Goal: Transaction & Acquisition: Purchase product/service

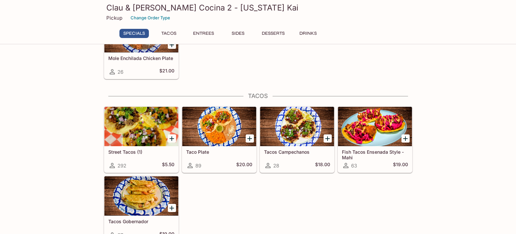
scroll to position [55, 0]
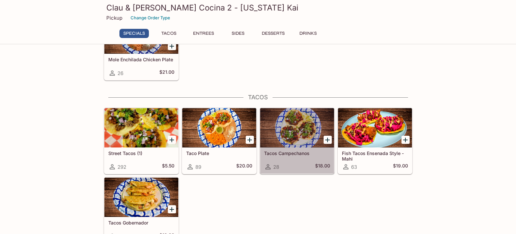
click at [290, 153] on h5 "Tacos Campechanos" at bounding box center [297, 153] width 66 height 6
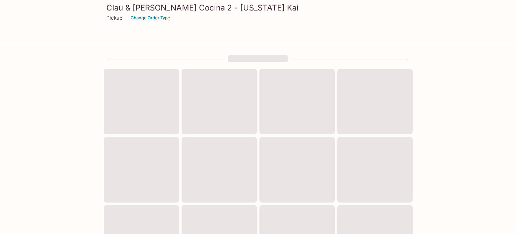
scroll to position [55, 0]
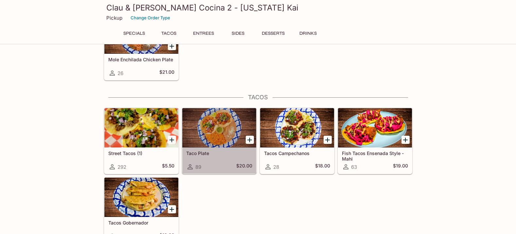
click at [216, 143] on div at bounding box center [219, 127] width 74 height 39
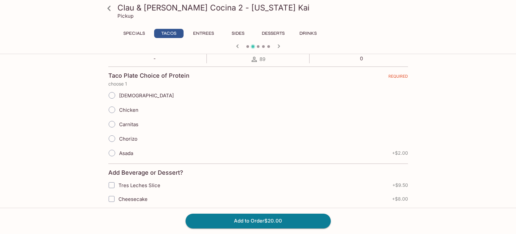
scroll to position [132, 0]
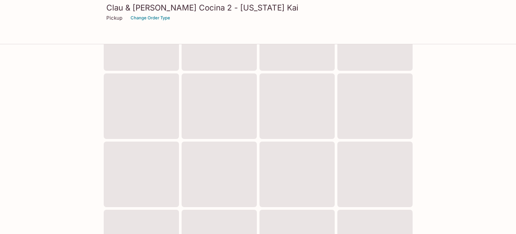
scroll to position [55, 0]
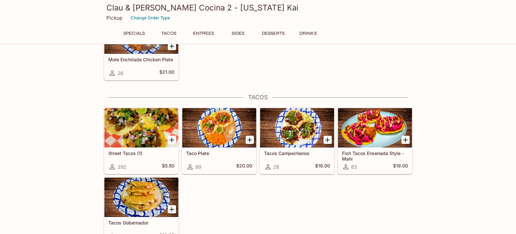
click at [359, 157] on h5 "Fish Tacos Ensenada Style - Mahi" at bounding box center [375, 155] width 66 height 11
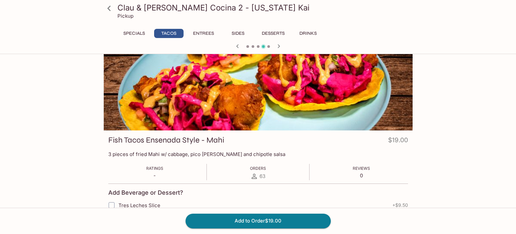
scroll to position [13, 0]
click at [207, 32] on button "Entrees" at bounding box center [203, 33] width 29 height 9
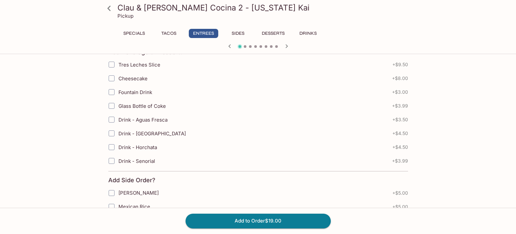
scroll to position [0, 0]
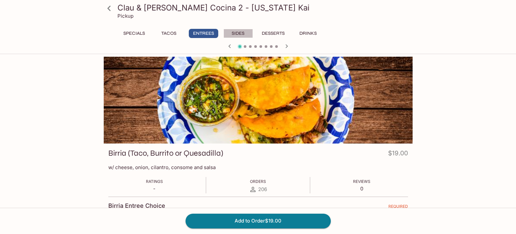
click at [238, 31] on button "Sides" at bounding box center [238, 33] width 29 height 9
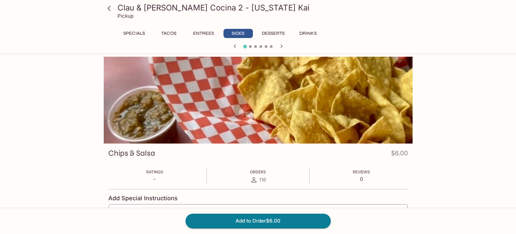
click at [139, 33] on button "Specials" at bounding box center [133, 33] width 29 height 9
